Goal: Task Accomplishment & Management: Use online tool/utility

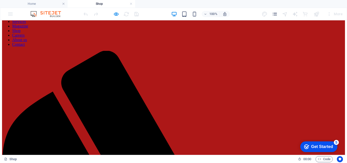
scroll to position [8, 0]
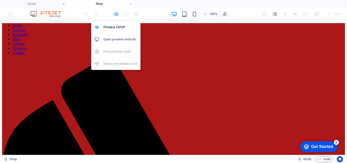
click at [116, 13] on icon "button" at bounding box center [116, 14] width 6 height 6
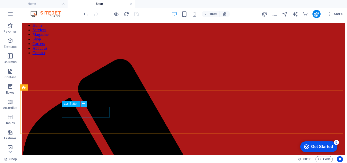
click at [85, 105] on icon at bounding box center [83, 103] width 3 height 5
click at [83, 103] on icon at bounding box center [83, 103] width 3 height 5
click at [82, 106] on button at bounding box center [84, 104] width 6 height 6
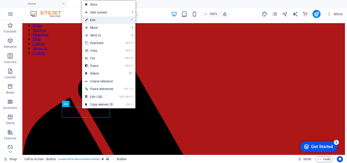
click at [106, 22] on link "⏎ Edit" at bounding box center [99, 20] width 34 height 8
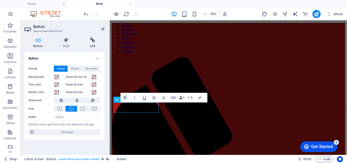
click at [96, 42] on icon at bounding box center [93, 40] width 24 height 5
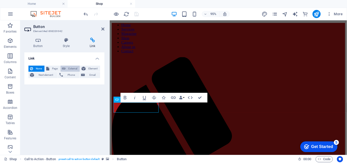
click at [64, 69] on icon at bounding box center [64, 69] width 4 height 6
select select "blank"
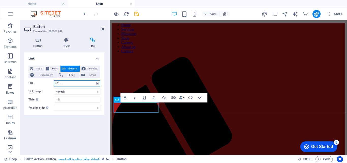
paste input "[DOMAIN_NAME]"
type input "[DOMAIN_NAME]"
click at [40, 42] on icon at bounding box center [37, 40] width 27 height 5
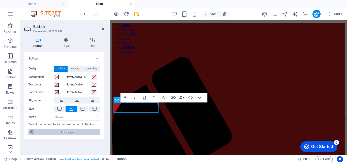
click at [70, 130] on span "Edit design" at bounding box center [67, 132] width 63 height 6
select select "800"
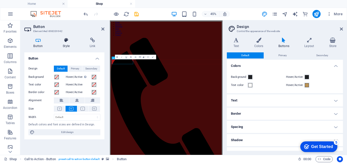
click at [65, 41] on icon at bounding box center [66, 40] width 25 height 5
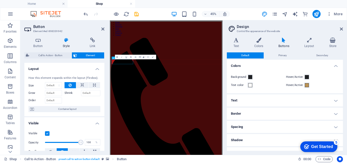
scroll to position [27, 0]
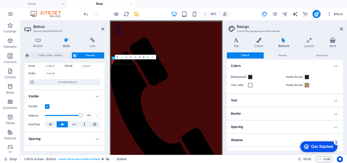
drag, startPoint x: 103, startPoint y: 95, endPoint x: 104, endPoint y: 107, distance: 12.5
click at [104, 107] on div "Layout How this element expands within the layout (Flexbox). Size Default auto …" at bounding box center [64, 107] width 80 height 88
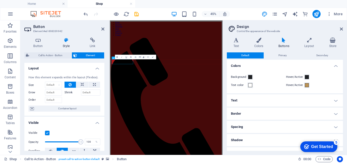
scroll to position [0, 0]
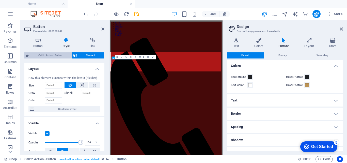
click at [49, 56] on span "Call to Action - Button" at bounding box center [50, 55] width 39 height 6
select select "rem"
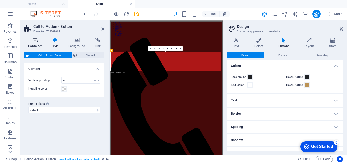
click at [40, 40] on icon at bounding box center [35, 40] width 22 height 5
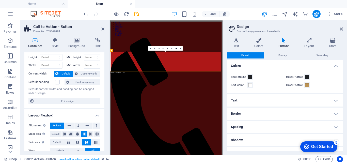
scroll to position [9, 0]
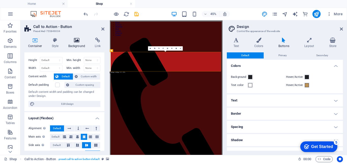
click at [78, 45] on h4 "Background" at bounding box center [78, 43] width 27 height 11
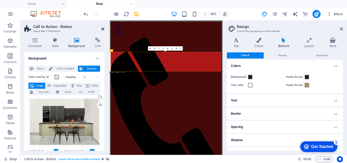
click at [102, 29] on icon at bounding box center [102, 29] width 3 height 4
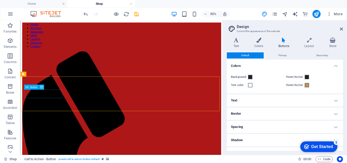
click at [41, 87] on icon at bounding box center [41, 87] width 2 height 4
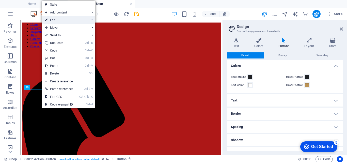
click at [65, 19] on link "⏎ Edit" at bounding box center [59, 20] width 34 height 8
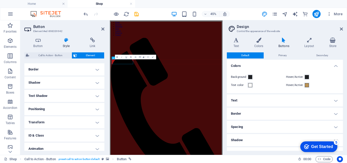
scroll to position [111, 0]
click at [38, 46] on h4 "Button" at bounding box center [38, 43] width 29 height 11
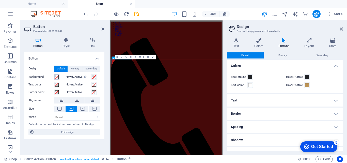
click at [57, 78] on span at bounding box center [57, 77] width 4 height 4
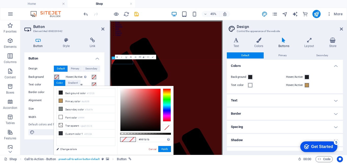
click at [153, 105] on div at bounding box center [141, 110] width 40 height 42
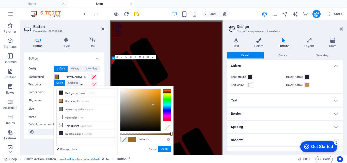
click at [165, 92] on div at bounding box center [167, 104] width 8 height 33
drag, startPoint x: 153, startPoint y: 104, endPoint x: 153, endPoint y: 99, distance: 5.1
click at [153, 99] on div at bounding box center [153, 99] width 2 height 2
drag, startPoint x: 153, startPoint y: 98, endPoint x: 148, endPoint y: 96, distance: 5.5
click at [148, 96] on div at bounding box center [141, 110] width 40 height 42
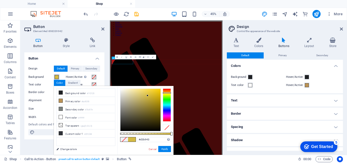
click at [165, 93] on div at bounding box center [167, 92] width 8 height 1
drag, startPoint x: 148, startPoint y: 95, endPoint x: 151, endPoint y: 93, distance: 3.4
click at [151, 93] on div at bounding box center [150, 93] width 2 height 2
click at [166, 149] on button "Apply" at bounding box center [164, 149] width 13 height 6
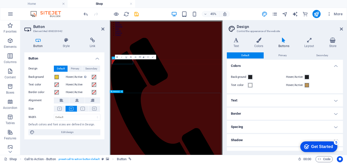
click at [344, 27] on aside "Design Control the appearance of the website Variants Text Colors Buttons Layou…" at bounding box center [285, 87] width 125 height 134
click at [57, 76] on span at bounding box center [57, 77] width 4 height 4
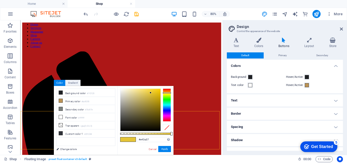
click at [166, 88] on div at bounding box center [167, 104] width 8 height 33
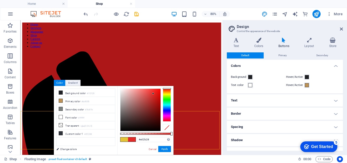
click at [153, 94] on div at bounding box center [141, 110] width 40 height 42
click at [156, 92] on div at bounding box center [141, 110] width 40 height 42
click at [155, 95] on div at bounding box center [141, 110] width 40 height 42
click at [152, 93] on div at bounding box center [141, 110] width 40 height 42
click at [167, 149] on button "Apply" at bounding box center [164, 149] width 13 height 6
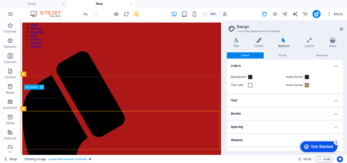
click at [42, 87] on icon at bounding box center [41, 87] width 2 height 4
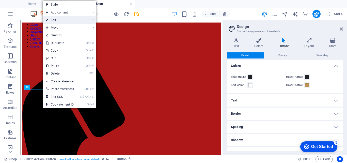
click at [71, 19] on link "⏎ Edit" at bounding box center [60, 20] width 34 height 8
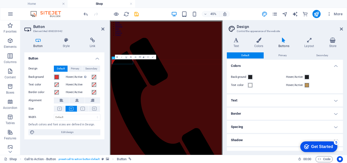
click at [57, 78] on span at bounding box center [57, 77] width 4 height 4
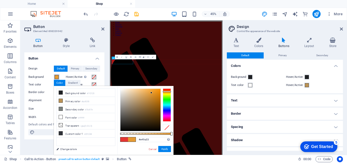
click at [163, 92] on div at bounding box center [167, 104] width 8 height 33
click at [155, 91] on div at bounding box center [141, 110] width 40 height 42
click at [153, 91] on div at bounding box center [141, 110] width 40 height 42
click at [164, 92] on div at bounding box center [167, 91] width 8 height 1
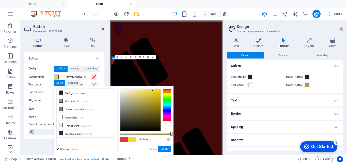
click at [164, 93] on div at bounding box center [167, 104] width 8 height 33
type input "#f1c32e"
click at [165, 93] on div at bounding box center [167, 92] width 8 height 1
click at [164, 150] on button "Apply" at bounding box center [164, 149] width 13 height 6
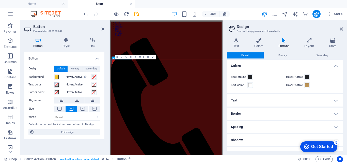
click at [56, 85] on span at bounding box center [57, 85] width 4 height 4
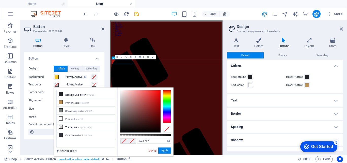
click at [155, 103] on div at bounding box center [141, 111] width 40 height 42
click at [167, 153] on button "Apply" at bounding box center [164, 150] width 13 height 6
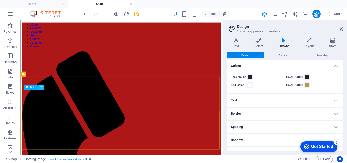
click at [42, 87] on icon at bounding box center [41, 87] width 2 height 4
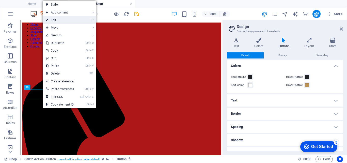
click at [82, 21] on li "⏎ Edit" at bounding box center [69, 20] width 53 height 8
click at [87, 20] on li "⏎ Edit" at bounding box center [69, 20] width 53 height 8
click at [69, 20] on link "⏎ Edit" at bounding box center [60, 20] width 34 height 8
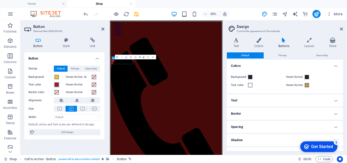
click at [56, 83] on span at bounding box center [57, 85] width 4 height 4
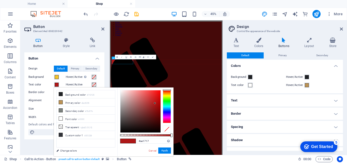
type input "#f5e3e3"
click at [123, 92] on div at bounding box center [141, 111] width 40 height 42
click at [58, 76] on span at bounding box center [57, 77] width 4 height 4
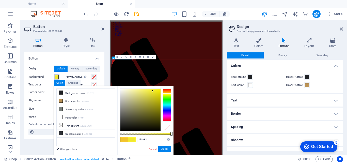
type input "#f0f12e"
drag, startPoint x: 164, startPoint y: 91, endPoint x: 164, endPoint y: 94, distance: 2.6
click at [164, 94] on div at bounding box center [167, 104] width 8 height 33
click at [164, 150] on button "Apply" at bounding box center [164, 149] width 13 height 6
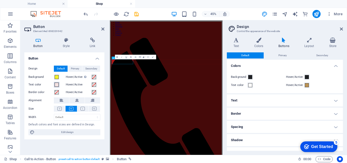
click at [58, 84] on span at bounding box center [57, 85] width 4 height 4
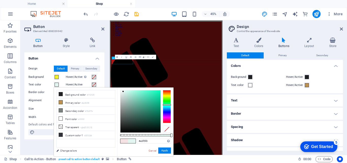
click at [165, 105] on div at bounding box center [167, 106] width 8 height 33
click at [156, 104] on div at bounding box center [141, 111] width 40 height 42
click at [156, 96] on div at bounding box center [141, 111] width 40 height 42
click at [156, 100] on div at bounding box center [141, 111] width 40 height 42
click at [157, 97] on div at bounding box center [141, 111] width 40 height 42
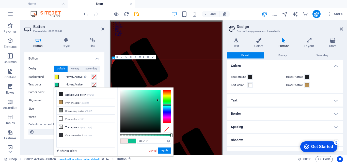
click at [158, 100] on div at bounding box center [141, 111] width 40 height 42
click at [159, 97] on div at bounding box center [141, 111] width 40 height 42
click at [159, 99] on div at bounding box center [141, 111] width 40 height 42
click at [162, 151] on button "Apply" at bounding box center [164, 150] width 13 height 6
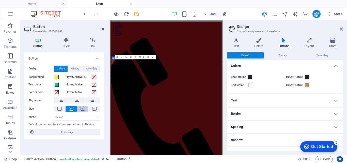
click at [83, 108] on icon at bounding box center [83, 109] width 4 height 4
click at [91, 109] on button at bounding box center [94, 109] width 11 height 6
click at [59, 84] on button "Text color" at bounding box center [57, 85] width 6 height 6
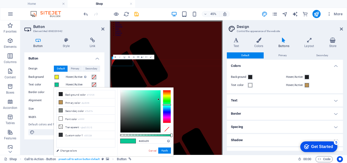
click at [167, 90] on div at bounding box center [167, 106] width 8 height 33
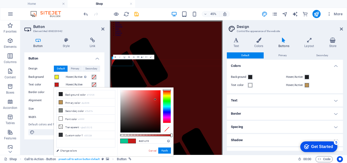
click at [155, 99] on div at bounding box center [155, 99] width 2 height 2
click at [156, 98] on div at bounding box center [141, 111] width 40 height 42
type input "#be1310"
click at [157, 101] on div at bounding box center [141, 111] width 40 height 42
click at [161, 149] on button "Apply" at bounding box center [164, 150] width 13 height 6
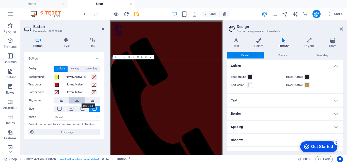
click at [72, 100] on button at bounding box center [76, 100] width 15 height 6
click at [88, 99] on button at bounding box center [92, 100] width 15 height 6
click at [72, 67] on span "Primary" at bounding box center [75, 69] width 8 height 6
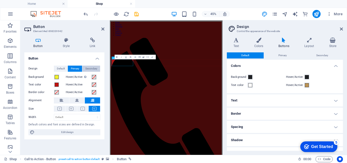
click at [87, 67] on span "Secondary" at bounding box center [91, 69] width 12 height 6
click at [63, 67] on span "Default" at bounding box center [61, 69] width 8 height 6
click at [243, 99] on h4 "Text" at bounding box center [285, 100] width 116 height 12
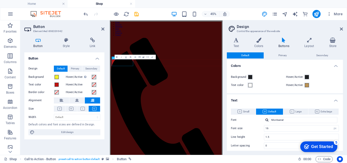
click at [244, 119] on label "Font" at bounding box center [247, 120] width 33 height 6
click at [270, 119] on input "Montserrat" at bounding box center [304, 120] width 68 height 6
click at [268, 119] on div at bounding box center [267, 119] width 3 height 3
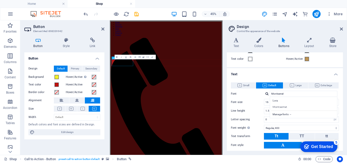
scroll to position [27, 0]
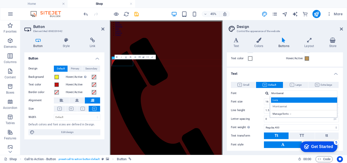
click at [310, 101] on div "Lora" at bounding box center [304, 99] width 67 height 5
type input "Lora"
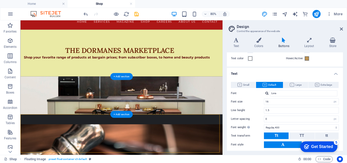
click at [224, 92] on figure at bounding box center [146, 114] width 253 height 47
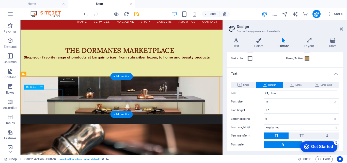
click at [53, 154] on div "shop now" at bounding box center [147, 161] width 240 height 15
click at [42, 88] on icon at bounding box center [41, 87] width 2 height 4
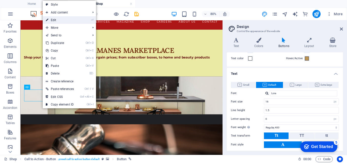
click at [72, 20] on link "⏎ Edit" at bounding box center [60, 20] width 34 height 8
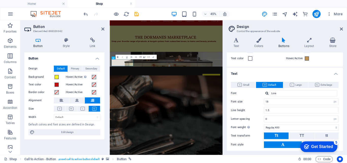
click at [118, 58] on icon "button" at bounding box center [117, 56] width 3 height 3
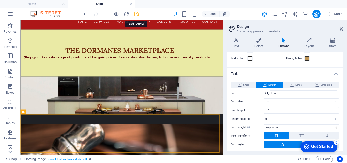
click at [136, 13] on icon "save" at bounding box center [137, 14] width 6 height 6
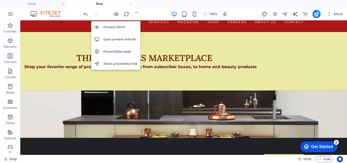
click at [113, 40] on h6 "Open preview website" at bounding box center [120, 39] width 34 height 6
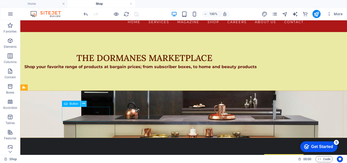
click at [84, 103] on icon at bounding box center [83, 103] width 3 height 5
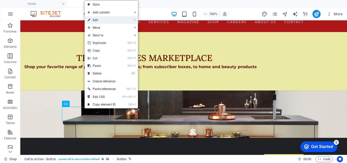
click at [111, 20] on link "⏎ Edit" at bounding box center [102, 20] width 34 height 8
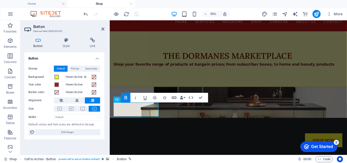
click at [173, 98] on icon "button" at bounding box center [174, 98] width 6 height 6
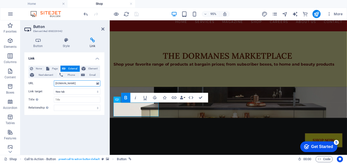
click at [92, 83] on input "[DOMAIN_NAME]" at bounding box center [77, 83] width 47 height 6
type input "t"
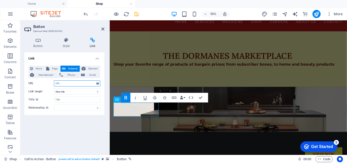
paste input "[DOMAIN_NAME]"
type input "[DOMAIN_NAME]"
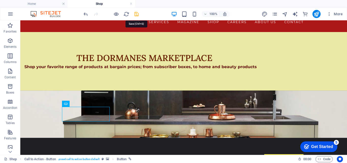
click at [138, 14] on icon "save" at bounding box center [137, 14] width 6 height 6
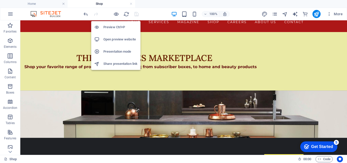
click at [114, 39] on h6 "Open preview website" at bounding box center [120, 39] width 34 height 6
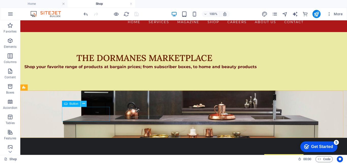
click at [85, 104] on icon at bounding box center [83, 103] width 3 height 5
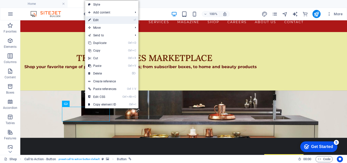
click at [112, 20] on link "⏎ Edit" at bounding box center [102, 20] width 34 height 8
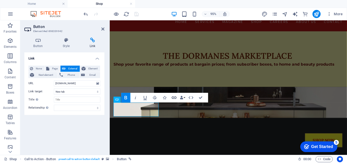
click at [173, 98] on icon "button" at bounding box center [174, 98] width 6 height 6
click at [85, 84] on input "[DOMAIN_NAME]" at bounding box center [77, 83] width 47 height 6
type input "s"
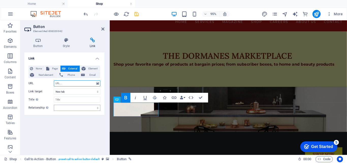
type input "[DOMAIN_NAME]"
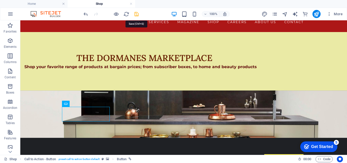
click at [137, 12] on icon "save" at bounding box center [137, 14] width 6 height 6
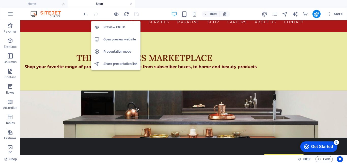
click at [113, 32] on li "Preview Ctrl+P" at bounding box center [115, 27] width 49 height 12
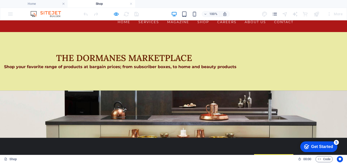
click at [263, 159] on strong "shop now" at bounding box center [274, 161] width 23 height 5
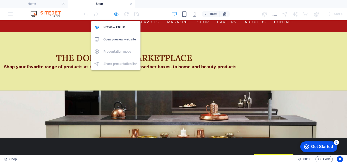
click at [117, 13] on icon "button" at bounding box center [116, 14] width 6 height 6
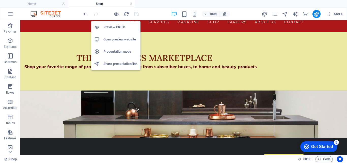
click at [109, 28] on h6 "Preview Ctrl+P" at bounding box center [120, 27] width 34 height 6
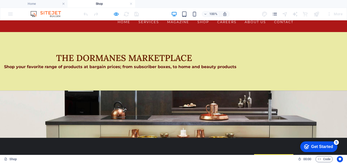
click at [263, 159] on strong "shop now" at bounding box center [274, 161] width 23 height 5
click at [90, 63] on h2 "the dormanes marketplace" at bounding box center [124, 57] width 240 height 11
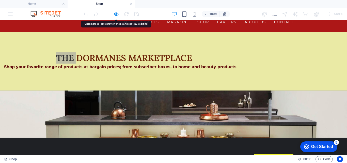
click at [119, 13] on div at bounding box center [111, 14] width 57 height 8
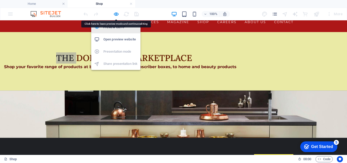
click at [111, 32] on li "Preview Ctrl+P" at bounding box center [115, 27] width 49 height 12
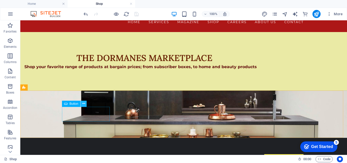
click at [84, 106] on icon at bounding box center [83, 103] width 3 height 5
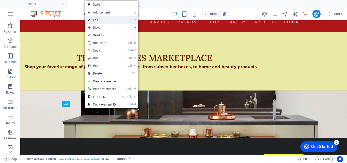
click at [127, 17] on li "⏎ Edit" at bounding box center [111, 20] width 53 height 8
click at [136, 21] on icon "⏎" at bounding box center [134, 19] width 2 height 3
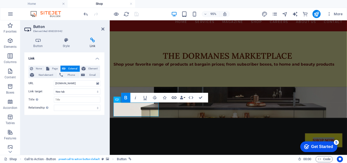
click at [175, 95] on icon "button" at bounding box center [174, 98] width 6 height 6
click at [87, 84] on input "[DOMAIN_NAME]" at bounding box center [77, 83] width 47 height 6
type input "s"
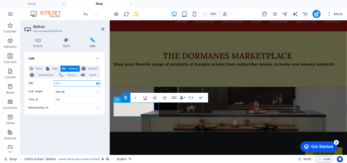
paste input "[URL][DOMAIN_NAME]"
type input "[URL][DOMAIN_NAME]"
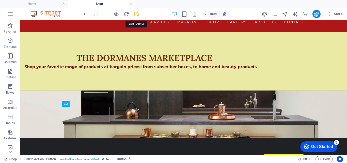
click at [138, 14] on icon "save" at bounding box center [137, 14] width 6 height 6
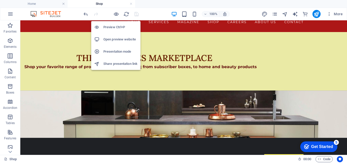
click at [114, 36] on li "Open preview website" at bounding box center [115, 39] width 49 height 12
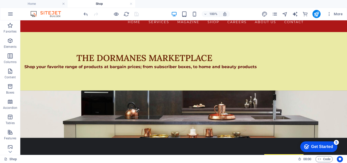
scroll to position [0, 0]
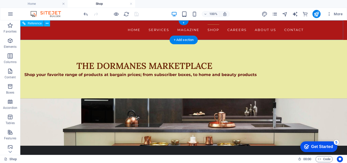
click at [237, 29] on nav "Home Services Magazine Shop Careers About us Contact" at bounding box center [184, 29] width 240 height 11
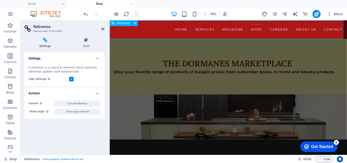
click at [314, 29] on nav "Home Services Magazine Shop Careers About us Contact" at bounding box center [235, 29] width 240 height 11
click at [310, 29] on nav "Home Services Magazine Shop Careers About us Contact" at bounding box center [235, 29] width 240 height 11
click at [104, 28] on icon at bounding box center [102, 29] width 3 height 4
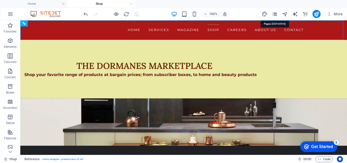
click at [277, 14] on icon "pages" at bounding box center [275, 14] width 6 height 6
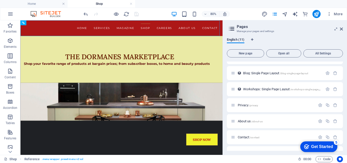
scroll to position [87, 0]
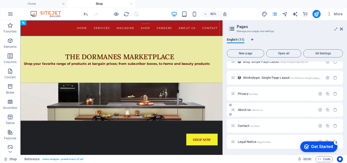
click at [233, 112] on div "About us /about-us" at bounding box center [273, 110] width 85 height 6
click at [231, 113] on icon at bounding box center [230, 114] width 3 height 3
click at [335, 126] on icon "button" at bounding box center [335, 126] width 4 height 4
drag, startPoint x: 343, startPoint y: 121, endPoint x: 343, endPoint y: 130, distance: 9.2
click at [343, 130] on div "English (11) New page Open all All Settings Home / Services /services Magazine …" at bounding box center [285, 94] width 124 height 121
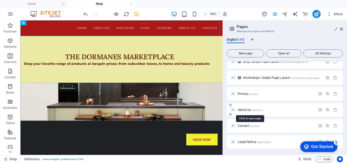
click at [252, 109] on span "/about-us" at bounding box center [256, 110] width 11 height 3
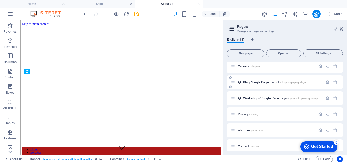
scroll to position [0, 0]
click at [342, 28] on icon at bounding box center [341, 29] width 3 height 4
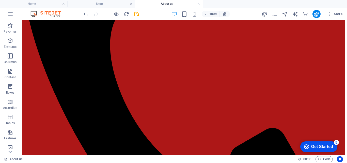
scroll to position [326, 0]
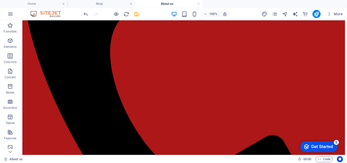
click at [0, 0] on span "Image" at bounding box center [0, 0] width 0 height 0
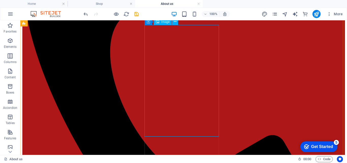
scroll to position [333, 0]
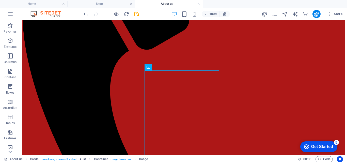
click at [163, 66] on span "Image" at bounding box center [165, 67] width 8 height 3
click at [174, 66] on icon at bounding box center [175, 67] width 3 height 5
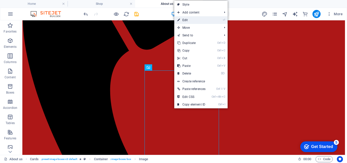
click at [210, 17] on li "⏎ Edit" at bounding box center [200, 20] width 53 height 8
click at [210, 20] on li "⏎ Edit" at bounding box center [200, 20] width 53 height 8
click at [225, 19] on icon "⏎" at bounding box center [224, 19] width 2 height 3
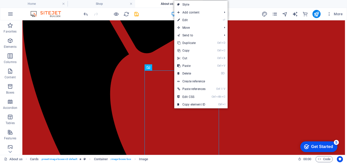
select select "%"
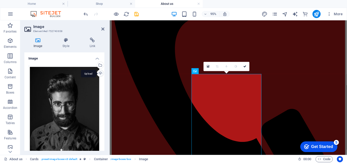
click at [98, 72] on div "Upload" at bounding box center [100, 74] width 8 height 8
drag, startPoint x: 104, startPoint y: 88, endPoint x: 104, endPoint y: 96, distance: 7.4
click at [104, 96] on div "Image Style Link Image Drag files here, click to choose files or select files f…" at bounding box center [64, 94] width 88 height 121
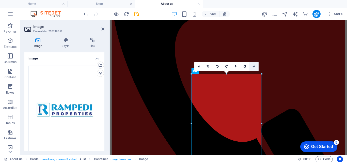
click at [255, 66] on icon at bounding box center [254, 66] width 3 height 3
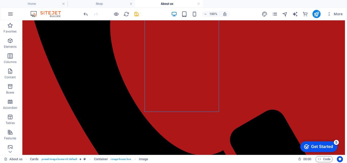
scroll to position [350, 0]
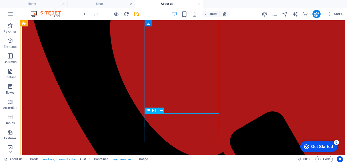
click at [160, 110] on icon at bounding box center [161, 110] width 3 height 5
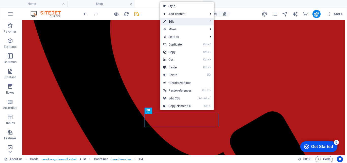
click at [183, 19] on link "⏎ Edit" at bounding box center [177, 22] width 34 height 8
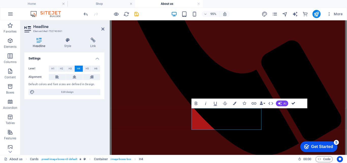
scroll to position [351, 0]
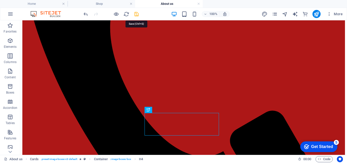
click at [138, 14] on icon "save" at bounding box center [137, 14] width 6 height 6
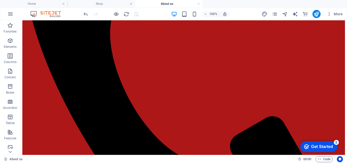
scroll to position [340, 0]
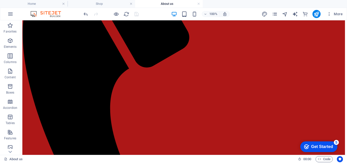
scroll to position [252, 0]
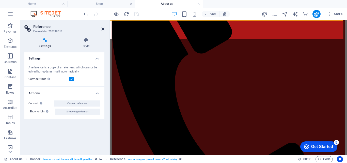
click at [102, 28] on icon at bounding box center [102, 29] width 3 height 4
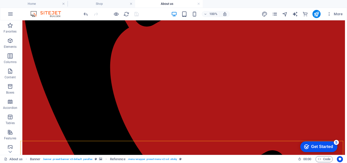
scroll to position [298, 0]
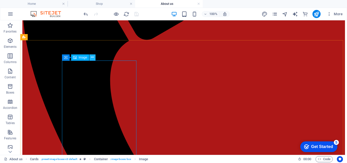
click at [93, 59] on icon at bounding box center [92, 57] width 3 height 5
